Goal: Contribute content: Add original content to the website for others to see

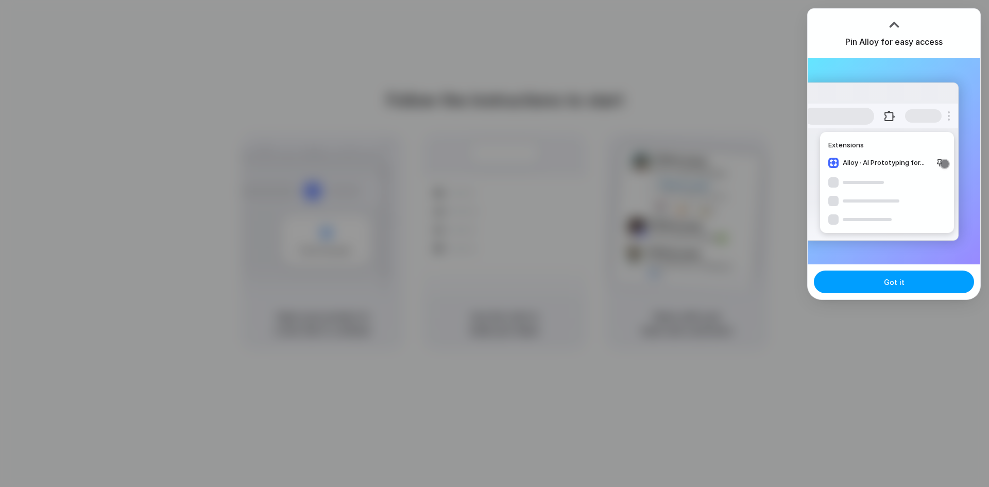
click at [902, 284] on span "Got it" at bounding box center [894, 282] width 21 height 11
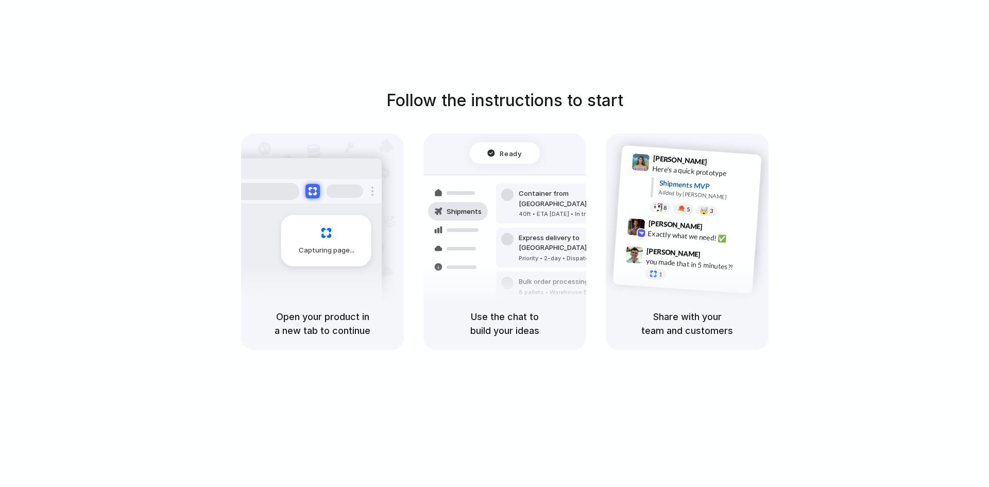
click at [336, 234] on div "Capturing page" at bounding box center [326, 241] width 90 height 52
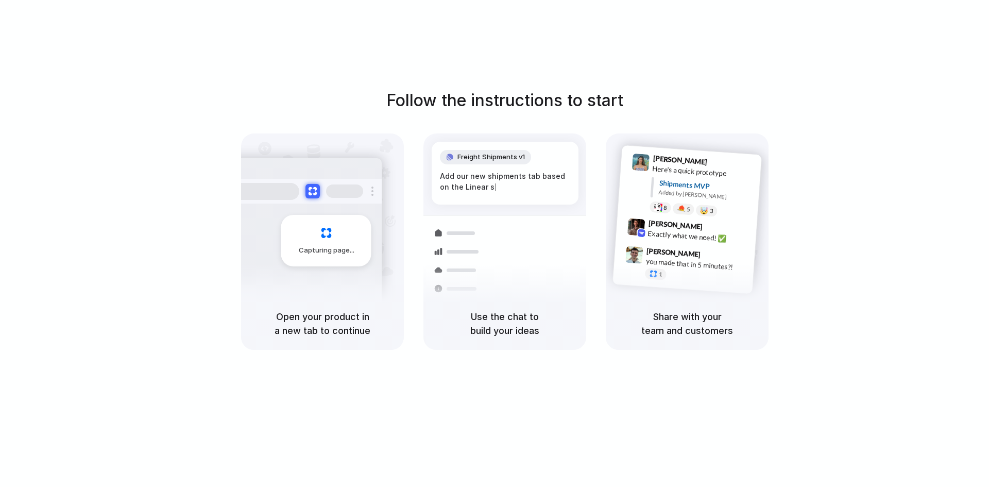
click at [475, 212] on div "Freight Shipments v1 Add our new shipments tab based on the Linear s | Shipment…" at bounding box center [504, 251] width 175 height 218
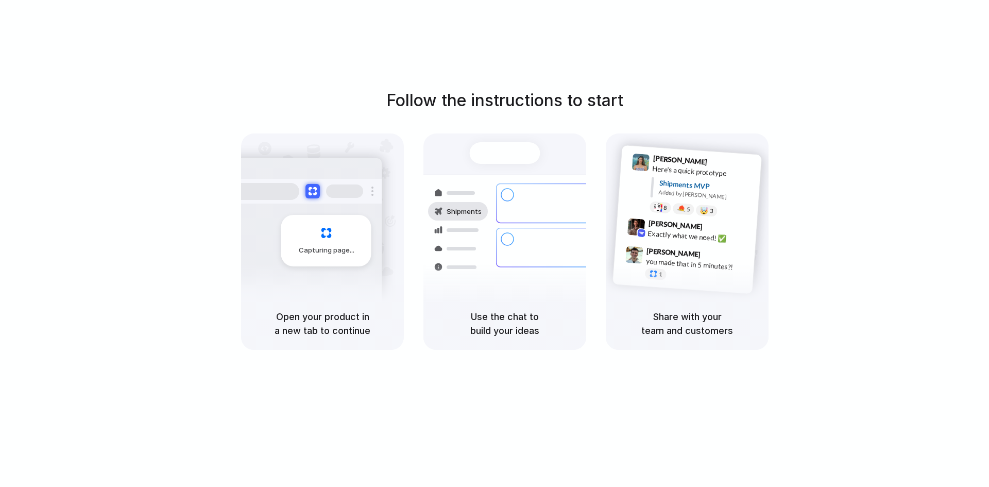
click at [668, 278] on div "1" at bounding box center [696, 277] width 103 height 18
click at [494, 244] on div at bounding box center [494, 244] width 0 height 0
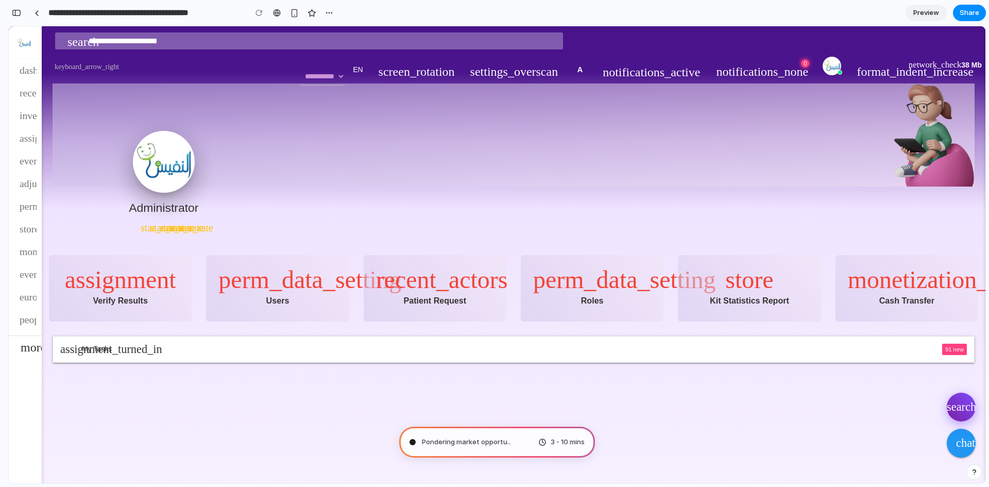
type input "**********"
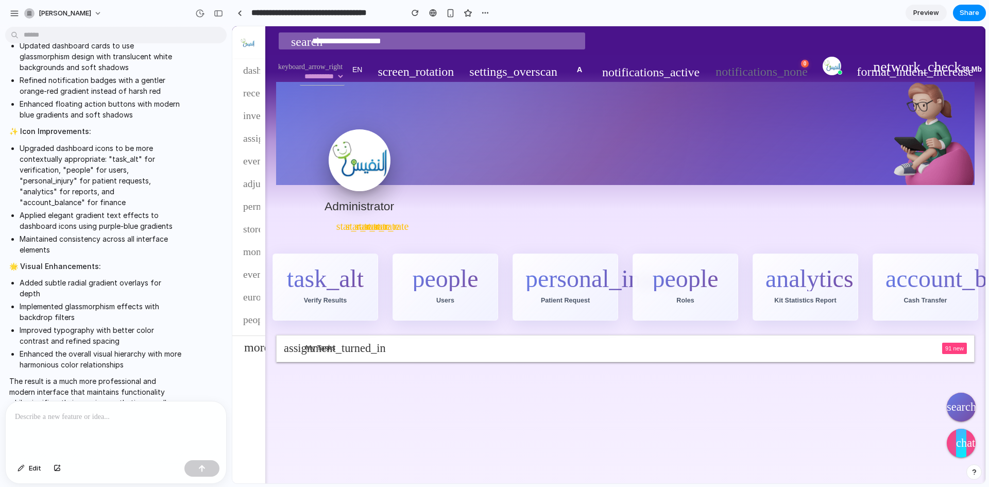
click at [927, 10] on span "Preview" at bounding box center [926, 13] width 26 height 10
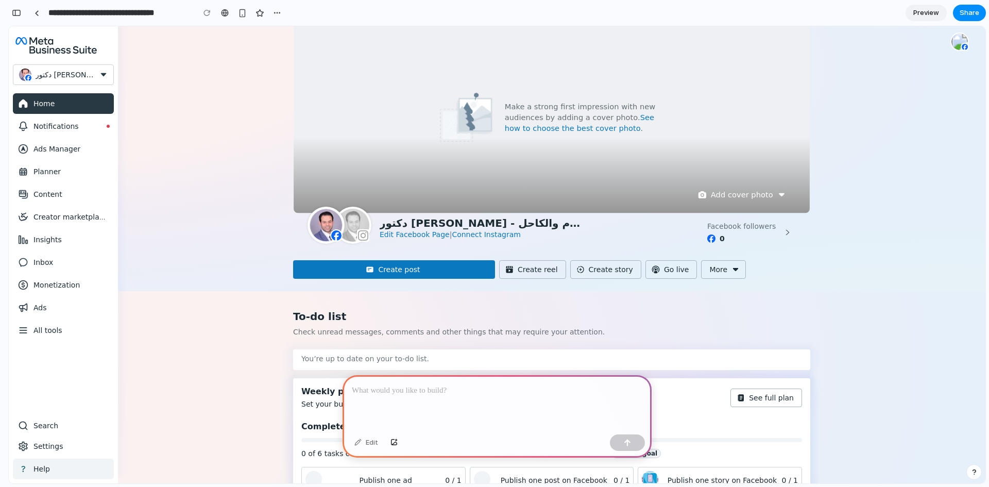
click at [199, 191] on div "Make a strong first impression with new audiences by adding a cover photo. See …" at bounding box center [551, 136] width 867 height 221
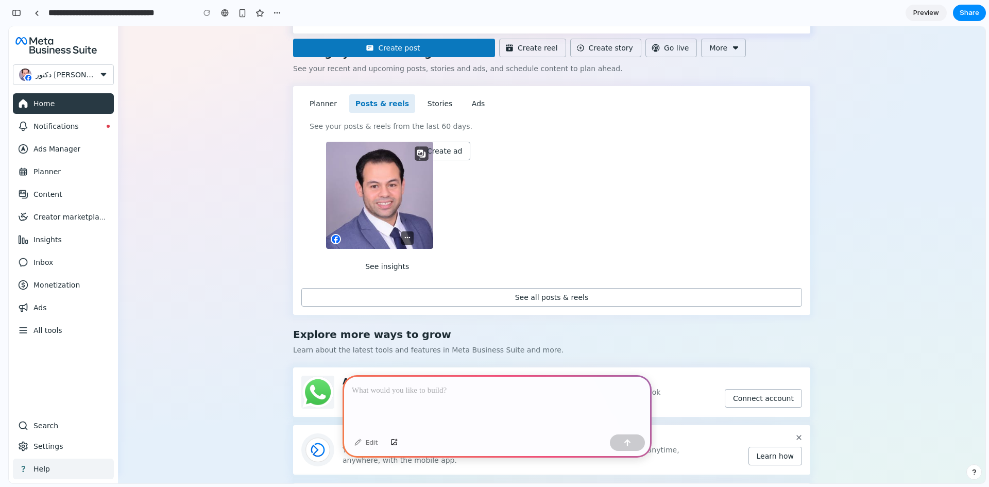
scroll to position [464, 0]
